Goal: Task Accomplishment & Management: Complete application form

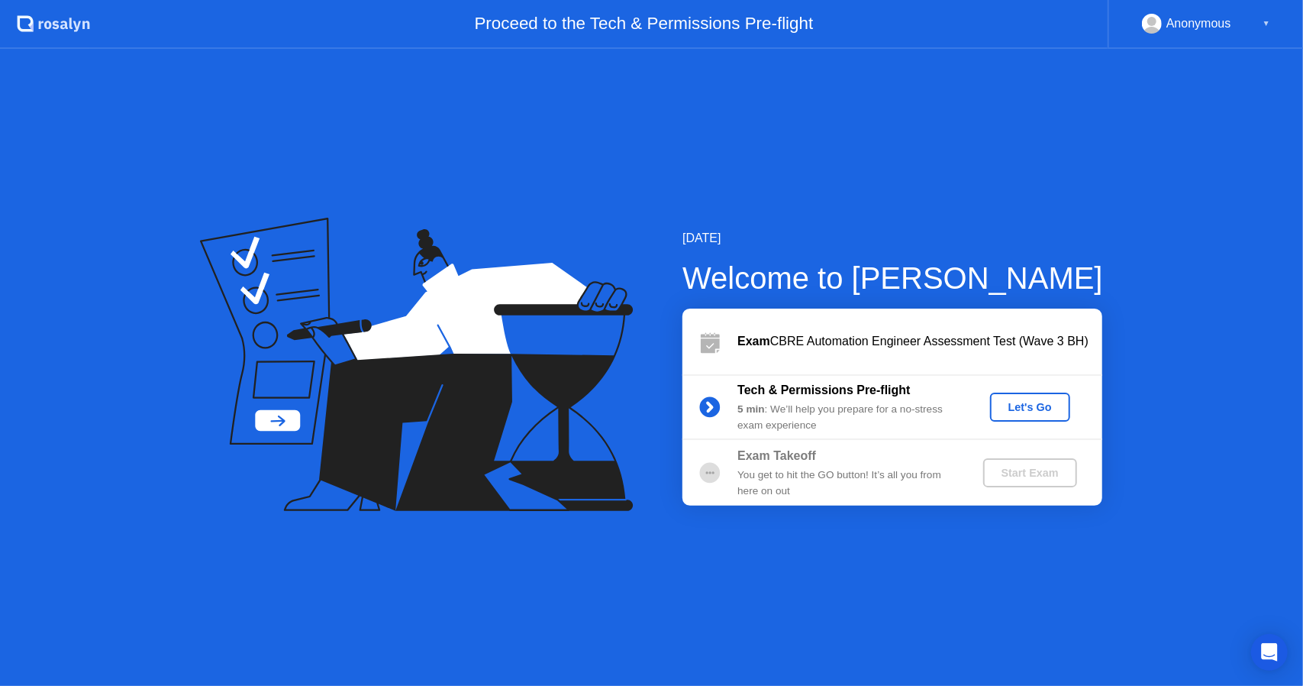
click at [1025, 402] on div "Let's Go" at bounding box center [1031, 407] width 68 height 12
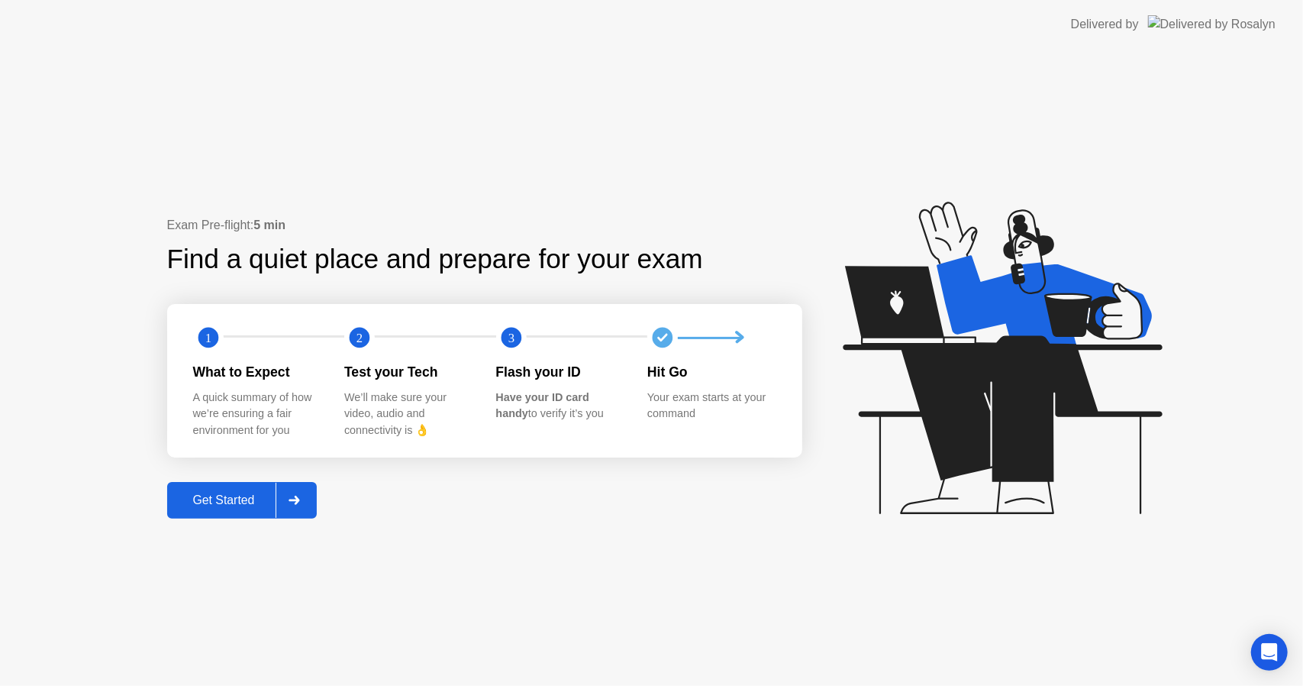
click at [231, 493] on div "Get Started" at bounding box center [224, 500] width 105 height 14
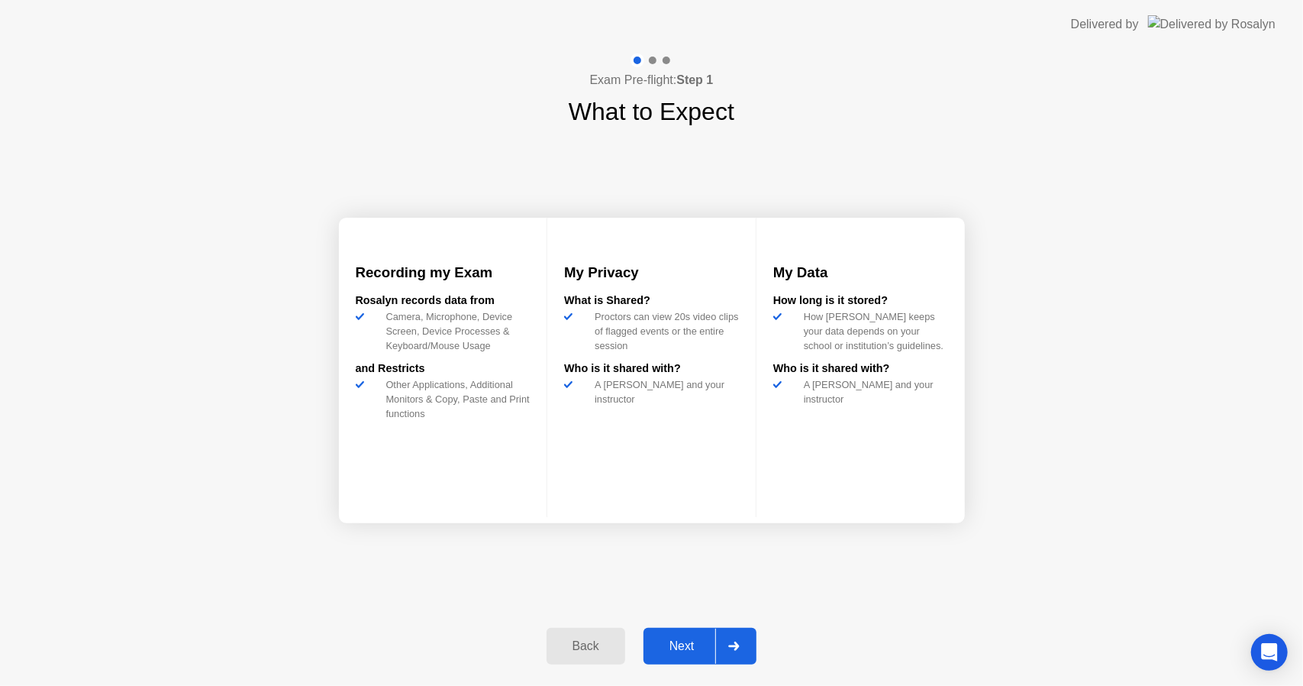
click at [673, 639] on div "Next" at bounding box center [682, 646] width 68 height 14
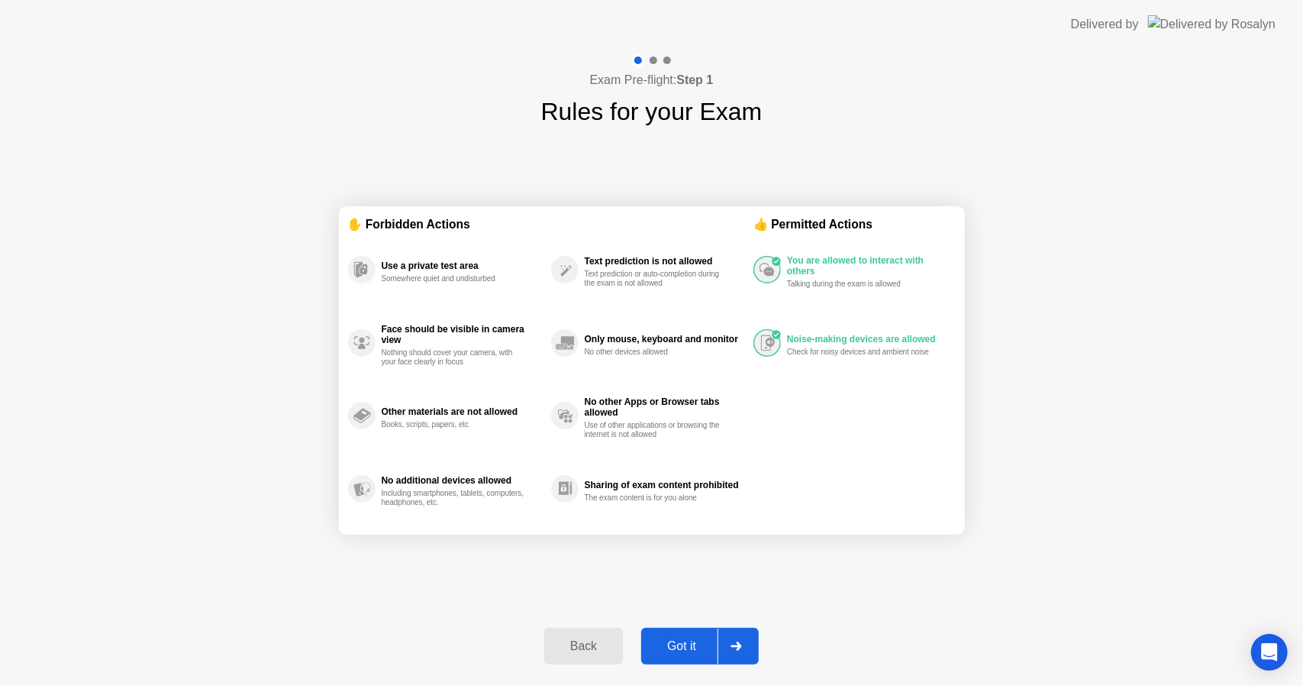
click at [681, 645] on div "Got it" at bounding box center [682, 646] width 72 height 14
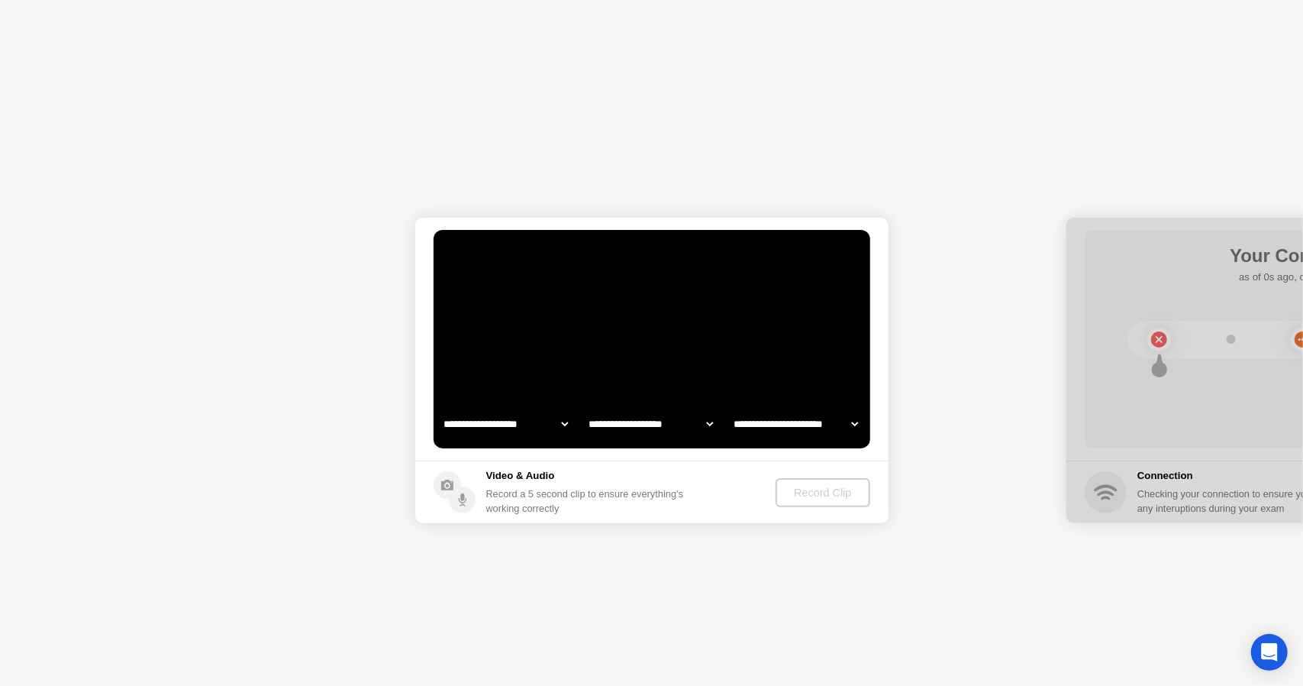
select select "**********"
select select "*******"
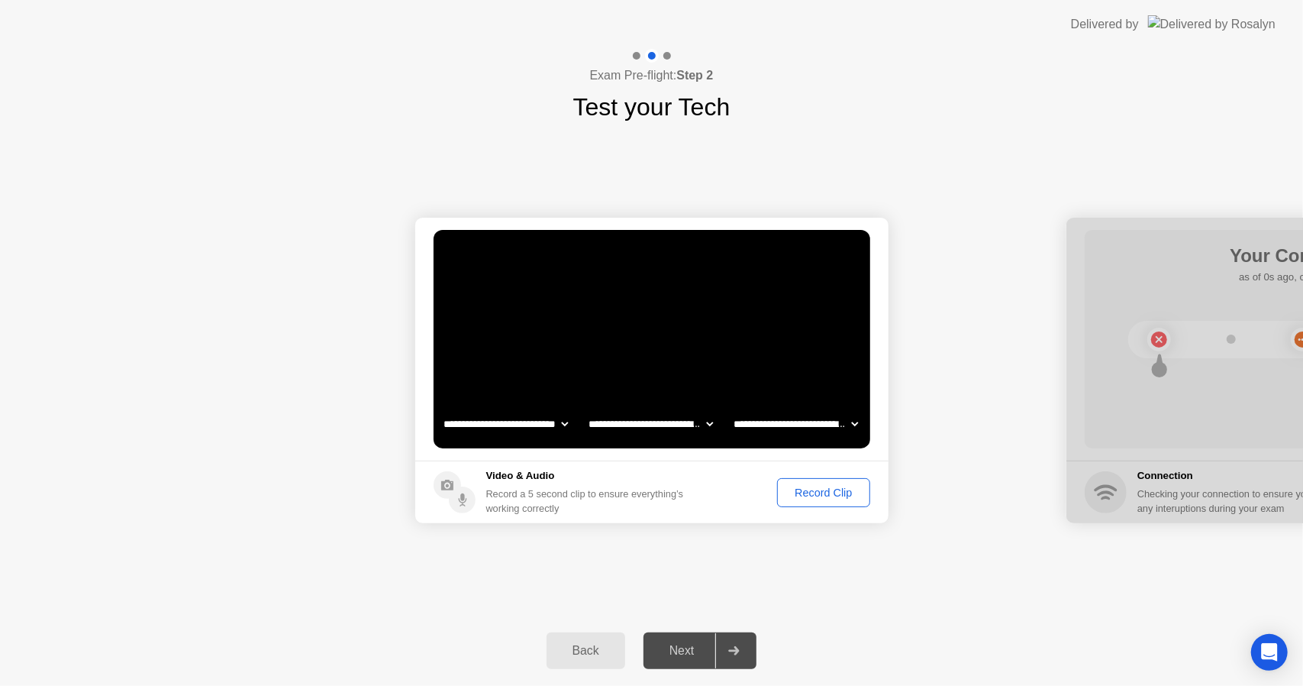
click at [806, 496] on div "Record Clip" at bounding box center [824, 492] width 82 height 12
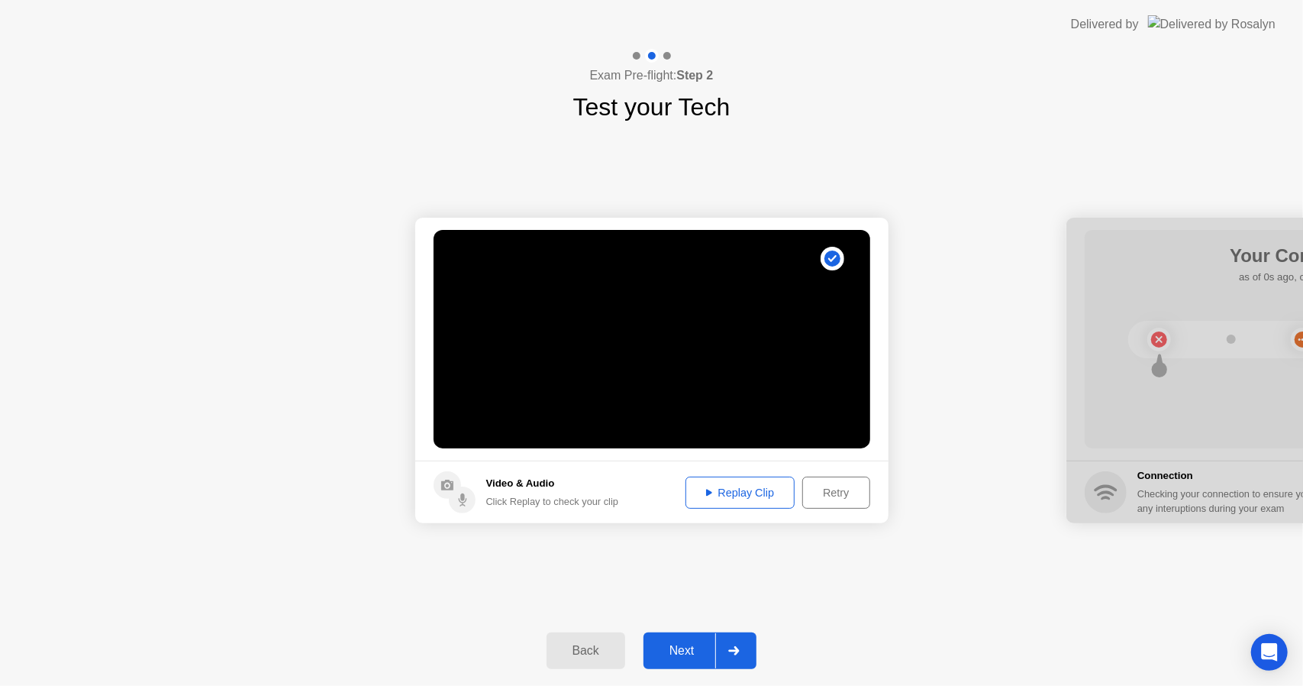
click at [738, 488] on div "Replay Clip" at bounding box center [740, 492] width 99 height 12
drag, startPoint x: 689, startPoint y: 643, endPoint x: 716, endPoint y: 605, distance: 47.0
click at [689, 644] on div "Next" at bounding box center [682, 651] width 68 height 14
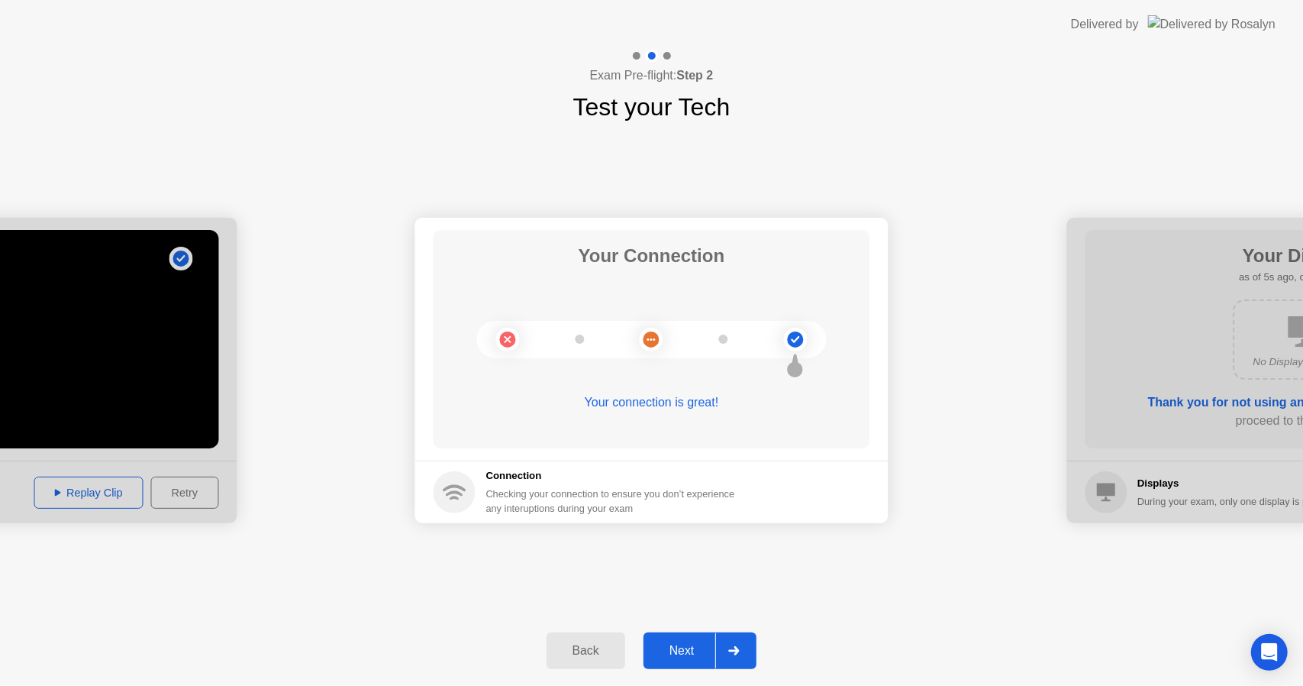
click at [675, 644] on div "Next" at bounding box center [682, 651] width 68 height 14
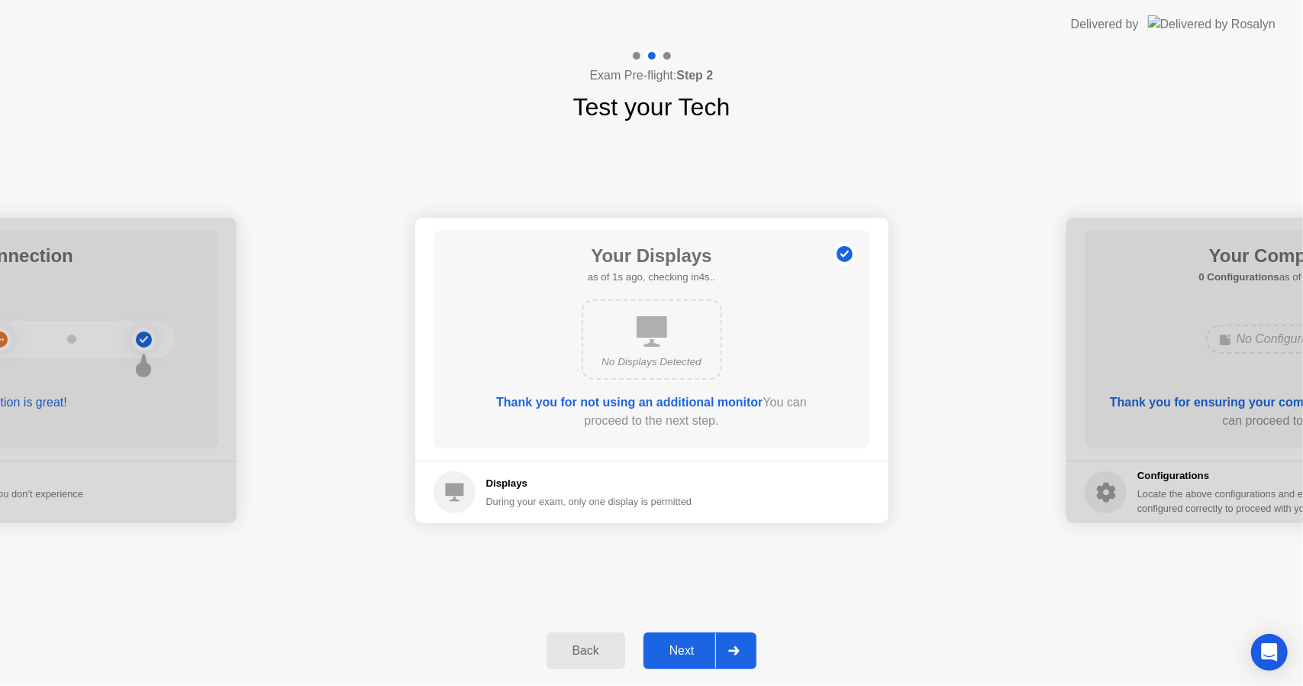
click at [667, 648] on div "Next" at bounding box center [682, 651] width 68 height 14
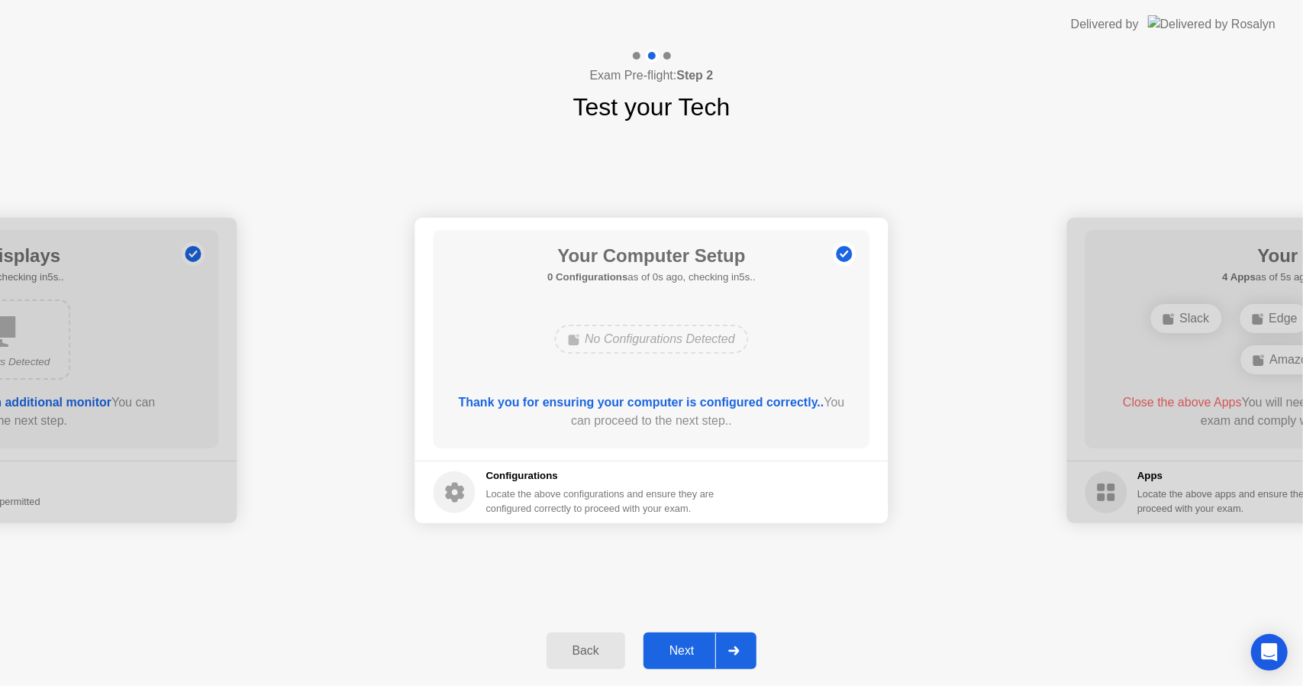
drag, startPoint x: 677, startPoint y: 648, endPoint x: 675, endPoint y: 629, distance: 18.4
click at [677, 646] on div "Next" at bounding box center [682, 651] width 68 height 14
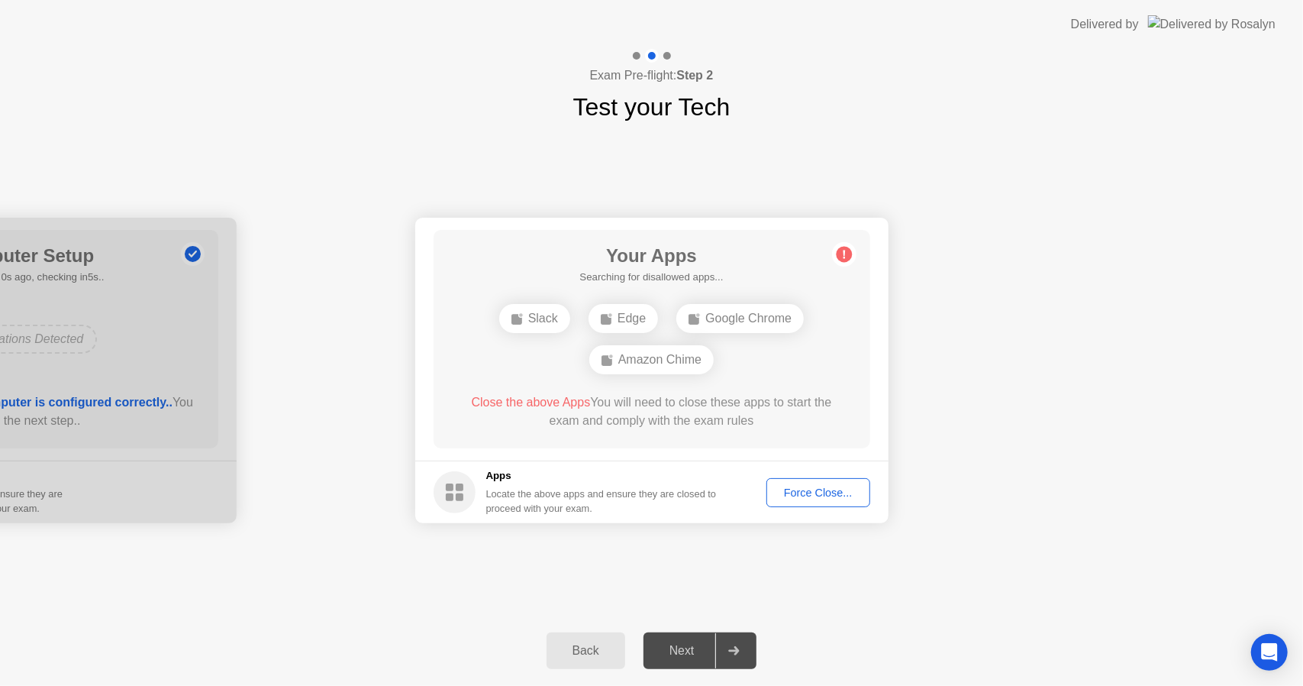
click at [798, 493] on div "Force Close..." at bounding box center [818, 492] width 93 height 12
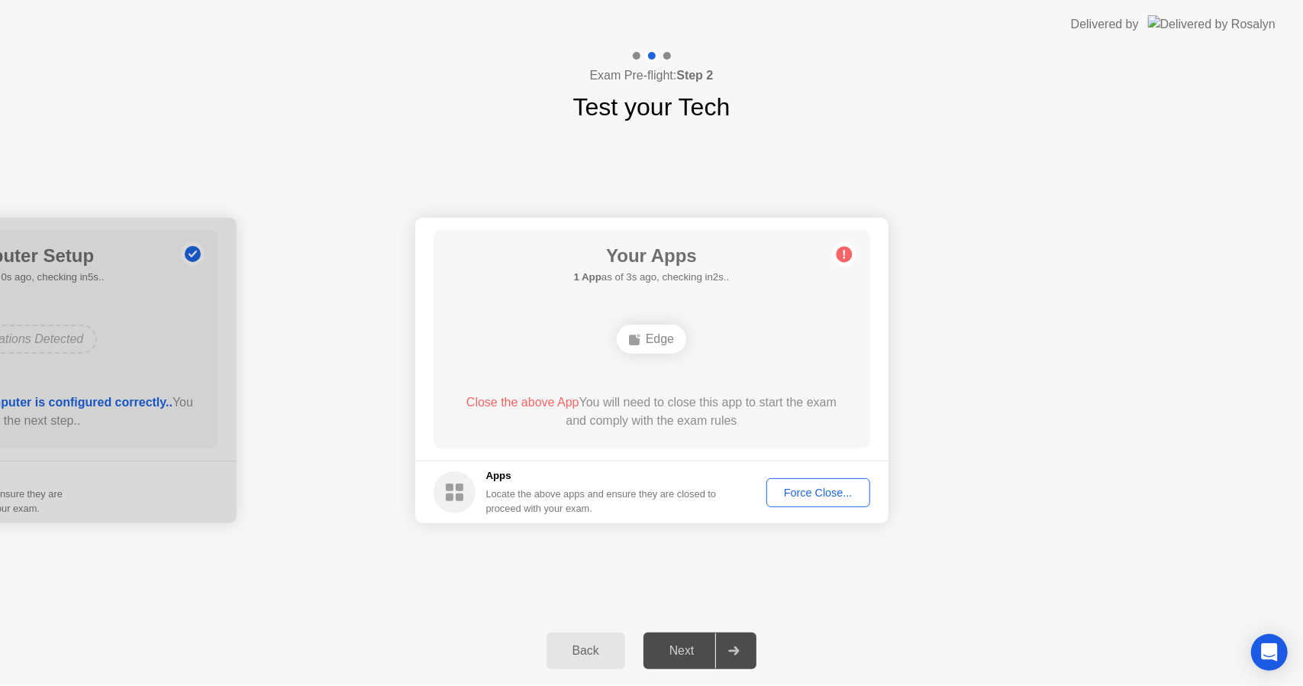
click at [809, 493] on div "Force Close..." at bounding box center [818, 492] width 93 height 12
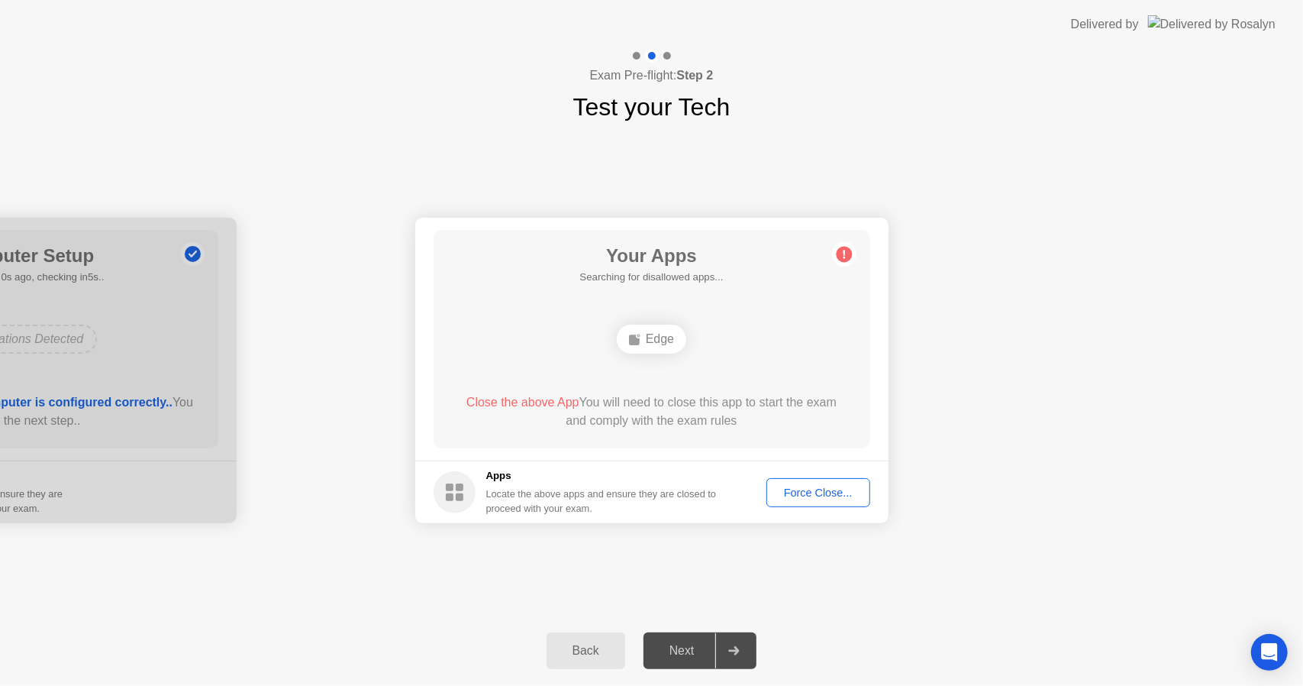
click at [800, 489] on div "Force Close..." at bounding box center [818, 492] width 93 height 12
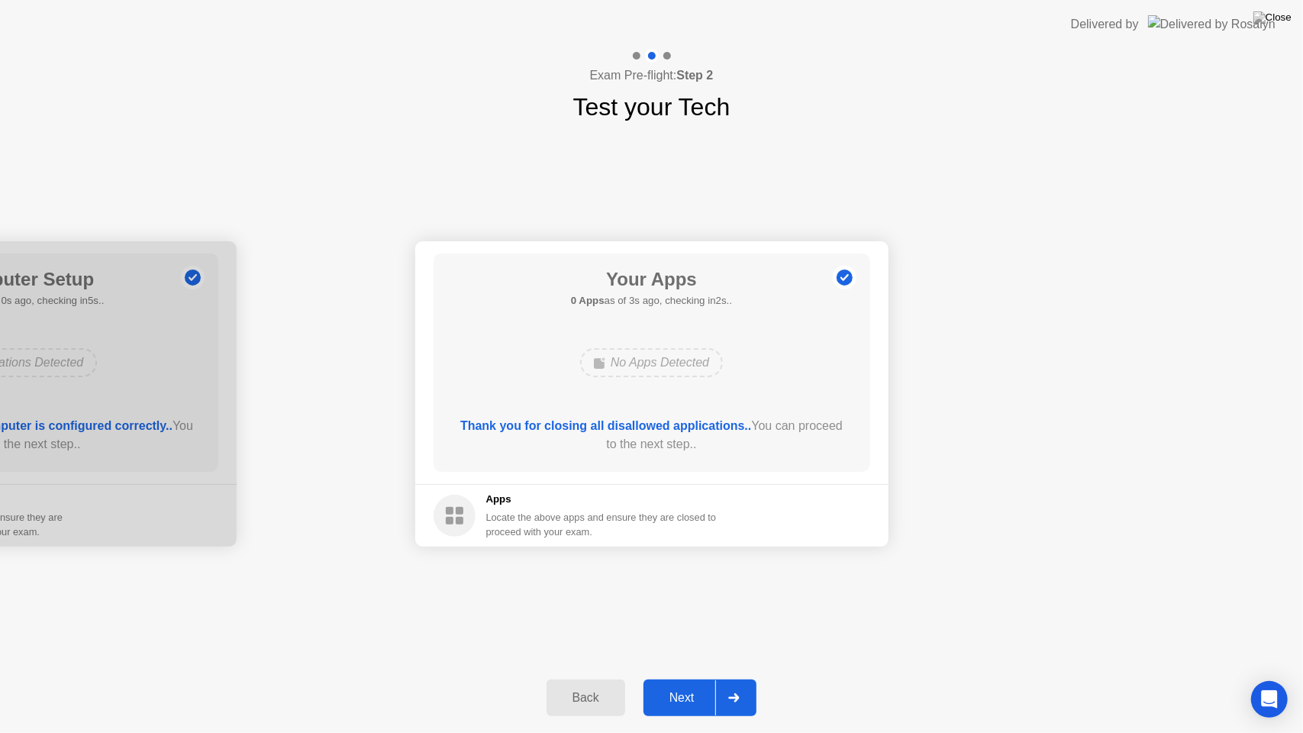
click at [667, 685] on button "Next" at bounding box center [701, 698] width 114 height 37
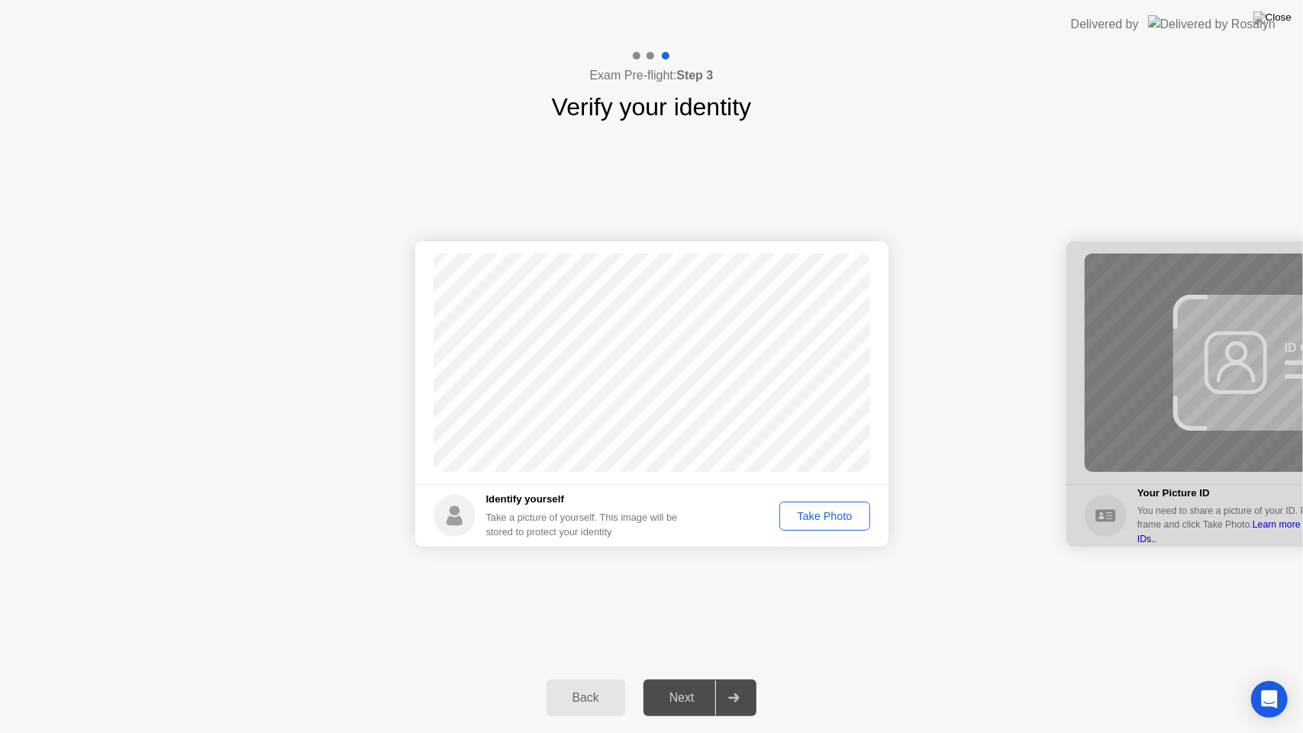
click at [808, 516] on div "Take Photo" at bounding box center [824, 516] width 79 height 12
click at [677, 685] on button "Next" at bounding box center [701, 698] width 114 height 37
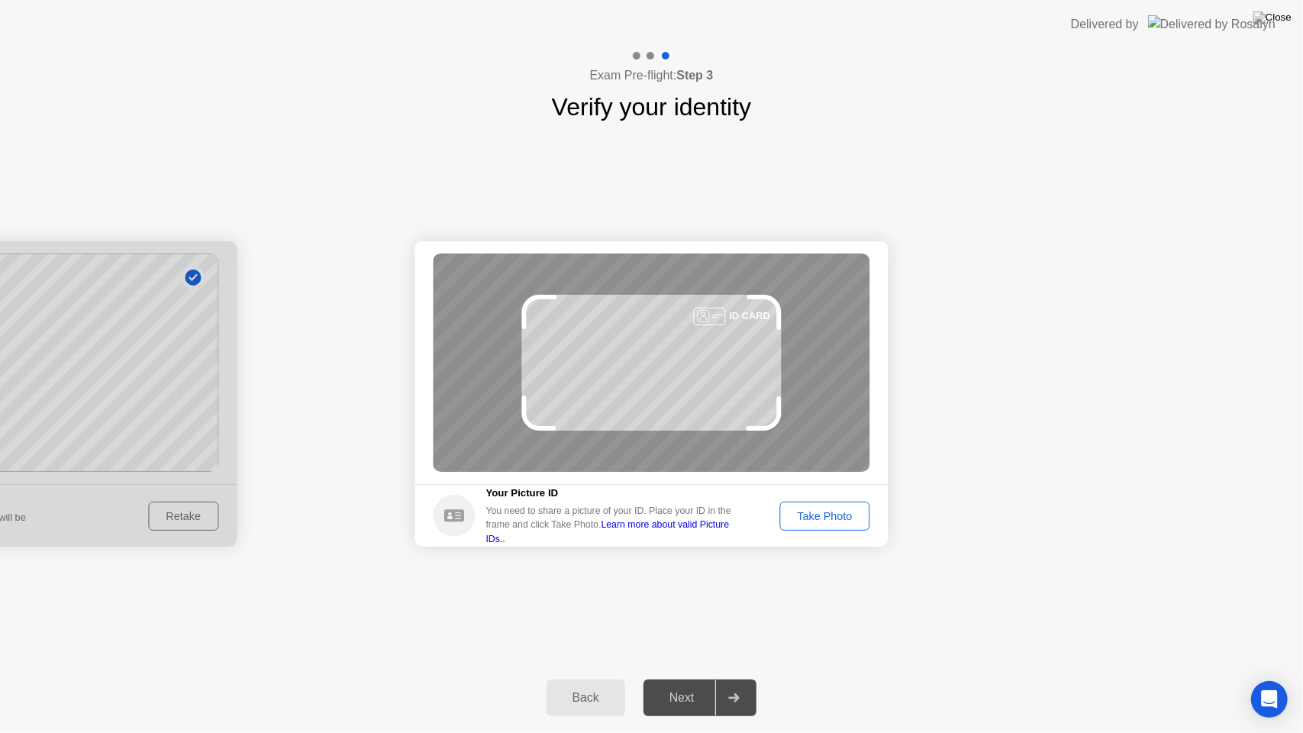
click at [808, 518] on div "Take Photo" at bounding box center [824, 516] width 79 height 12
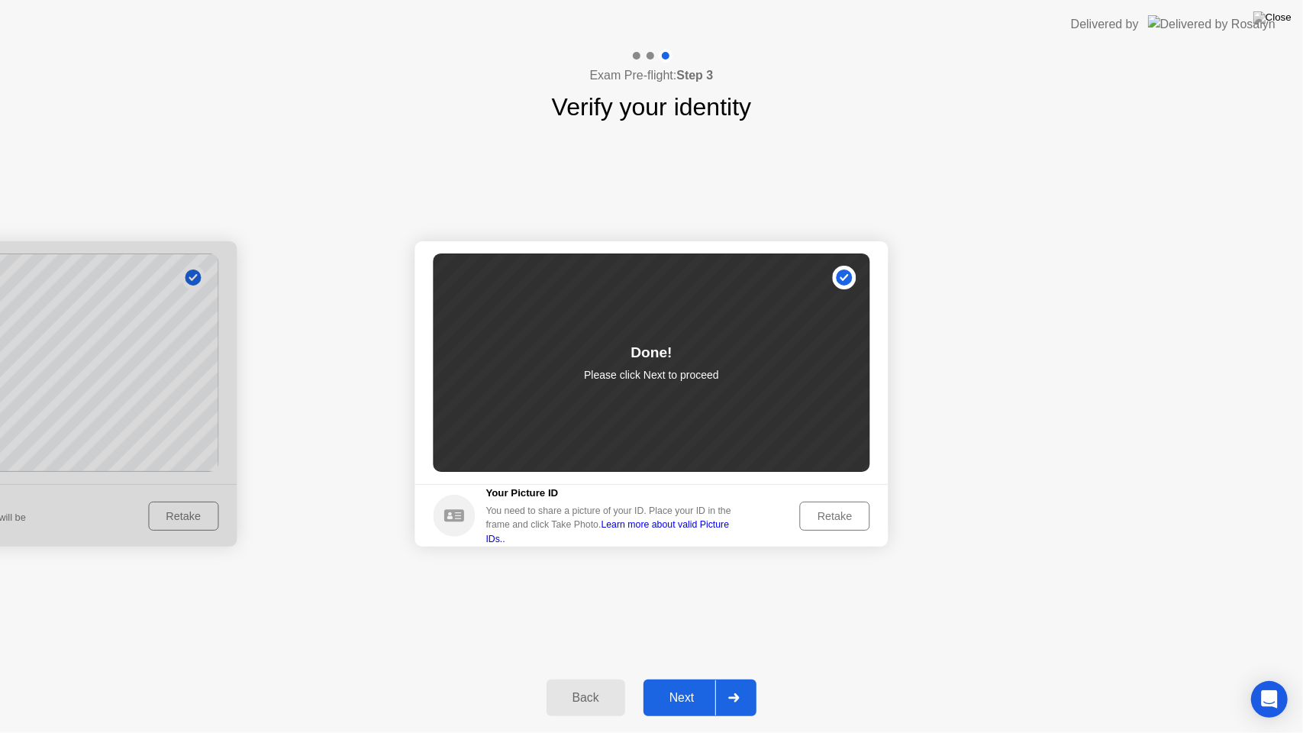
click at [688, 683] on button "Next" at bounding box center [701, 698] width 114 height 37
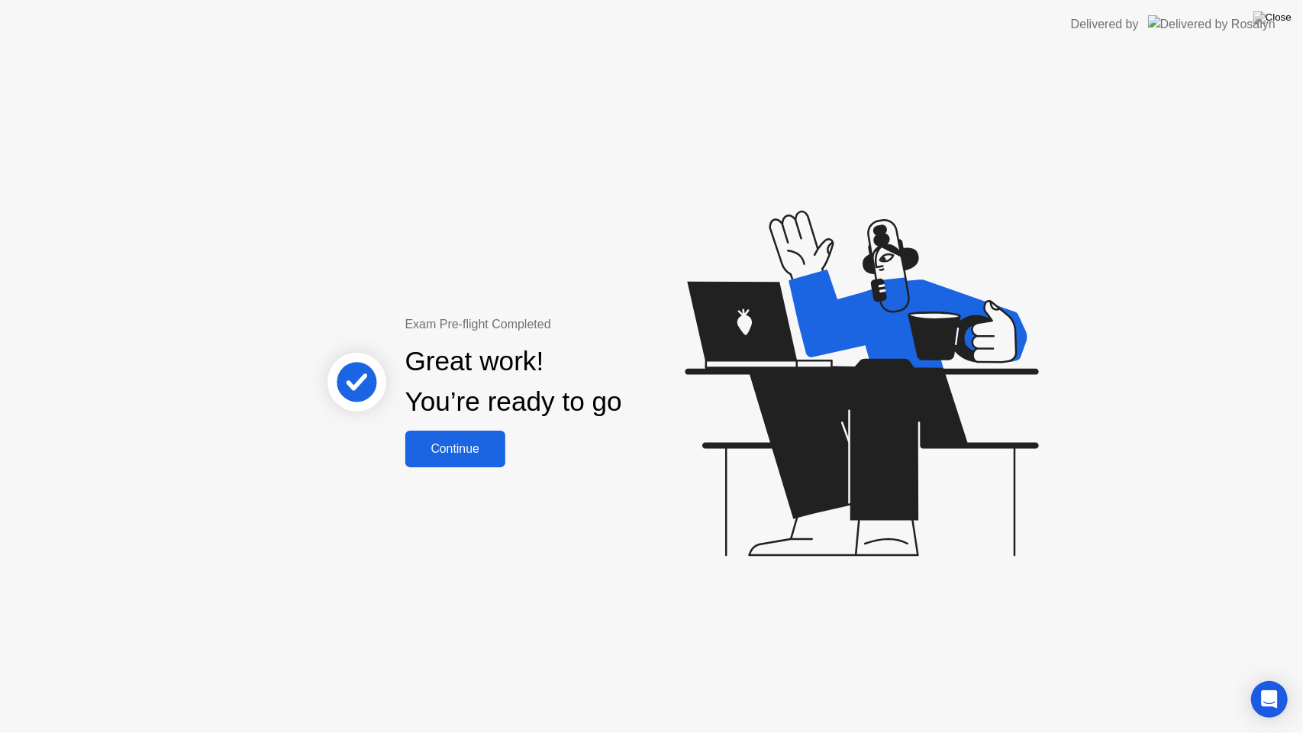
click at [484, 451] on div "Continue" at bounding box center [455, 449] width 91 height 14
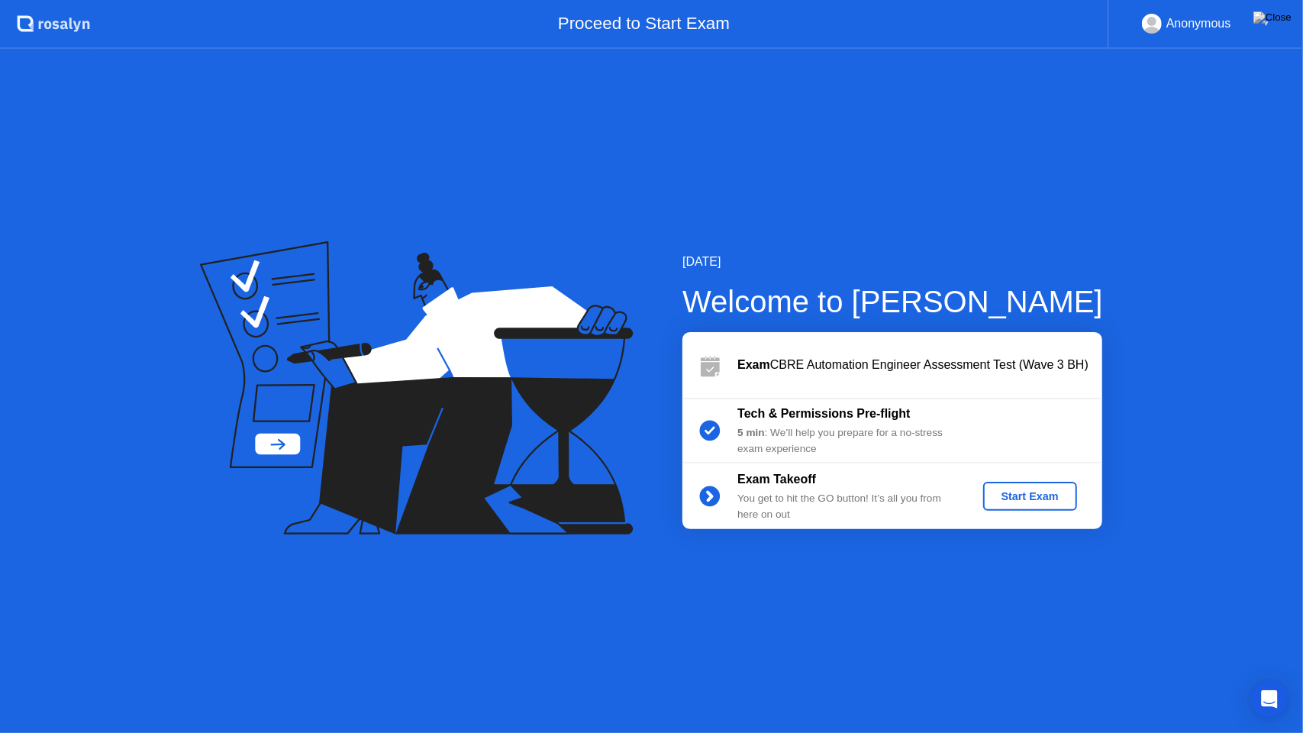
click at [1026, 490] on div "Start Exam" at bounding box center [1031, 496] width 82 height 12
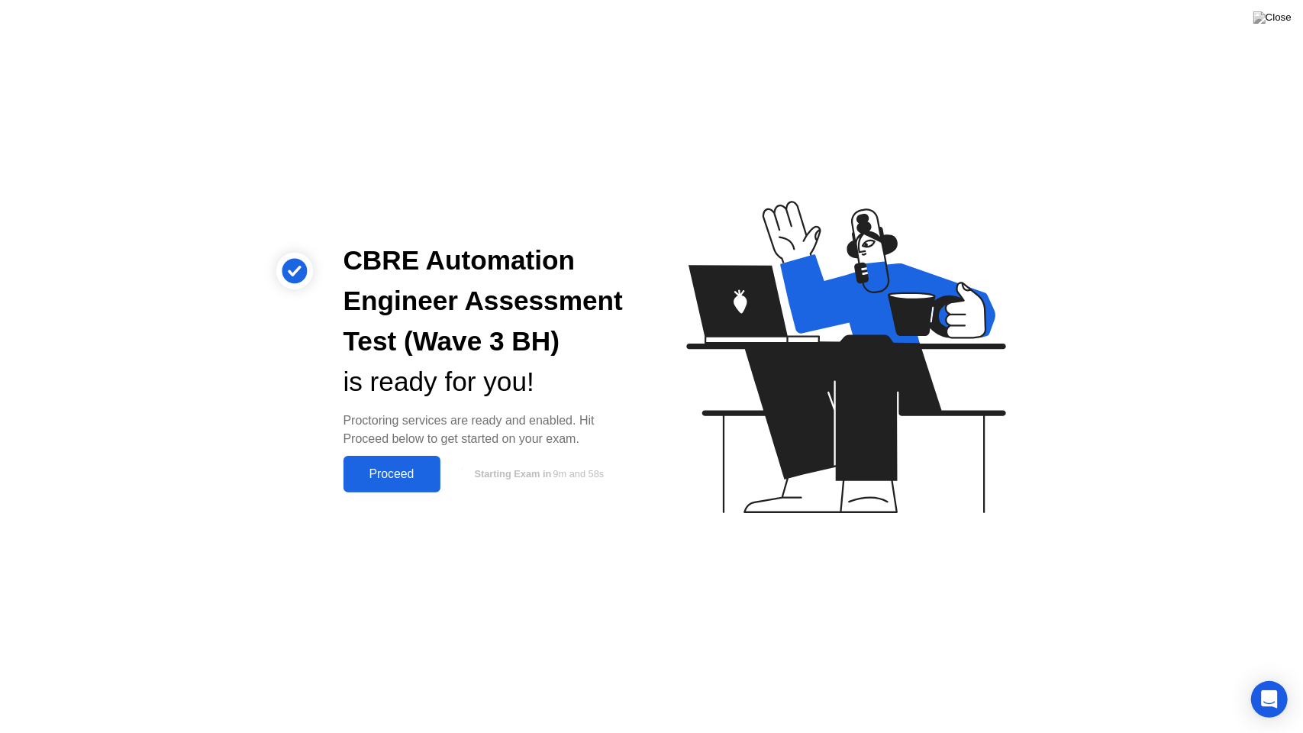
click at [402, 475] on div "Proceed" at bounding box center [392, 474] width 88 height 14
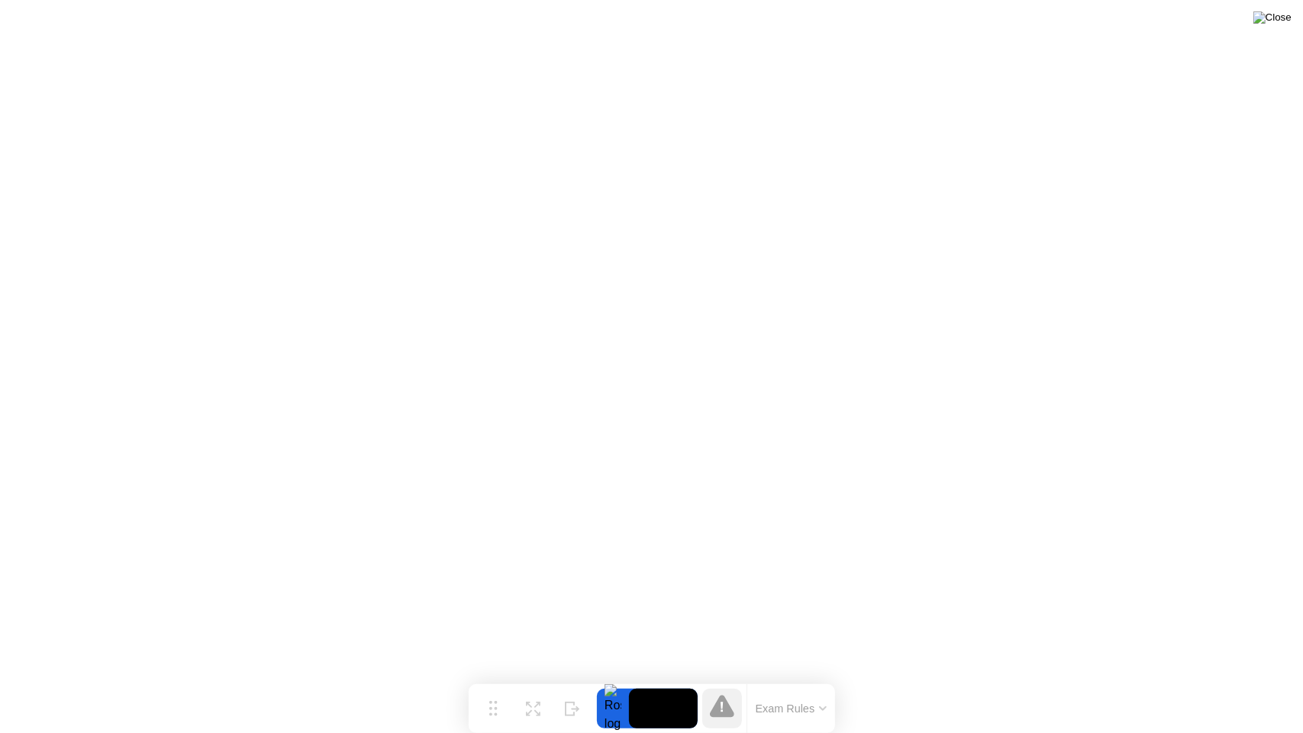
click at [1283, 24] on img at bounding box center [1273, 17] width 38 height 12
drag, startPoint x: 614, startPoint y: 389, endPoint x: 608, endPoint y: 396, distance: 9.2
